Goal: Information Seeking & Learning: Learn about a topic

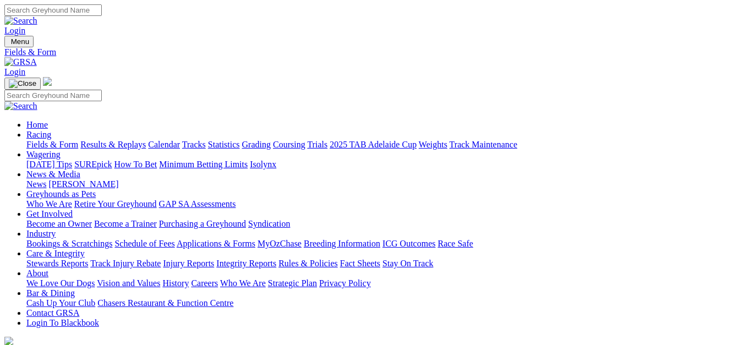
drag, startPoint x: 0, startPoint y: 0, endPoint x: 423, endPoint y: 216, distance: 474.9
select select "[GEOGRAPHIC_DATA]"
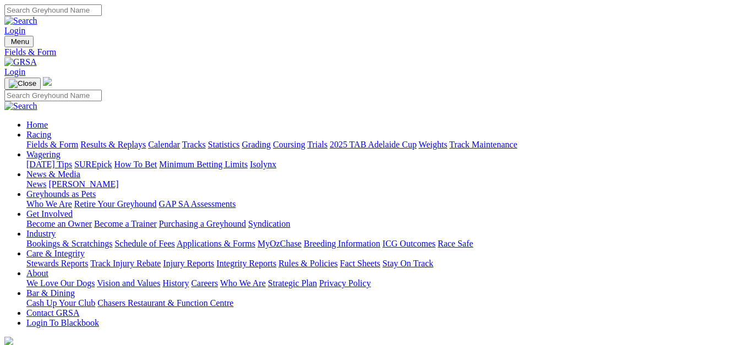
select select "QLD"
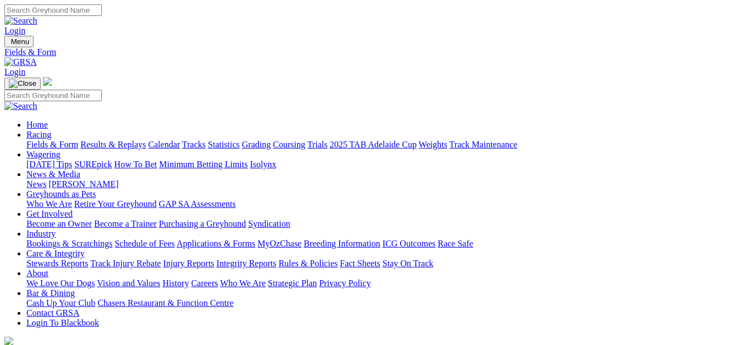
select select "TAS"
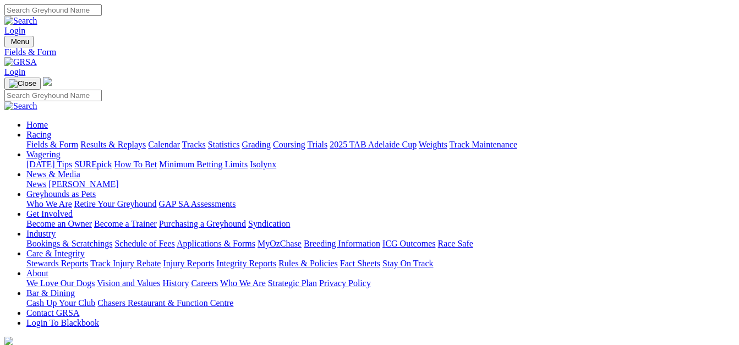
select select "WA"
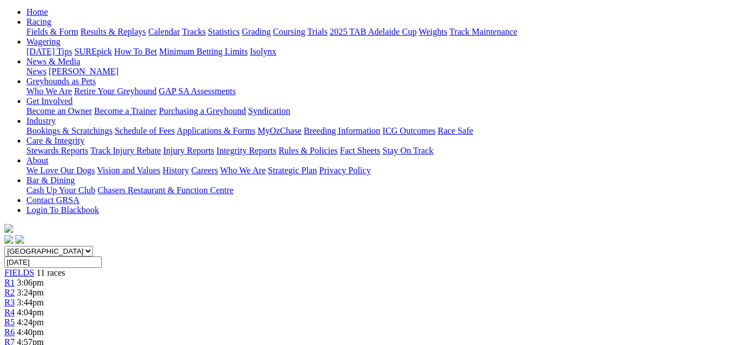
scroll to position [110, 0]
